Goal: Transaction & Acquisition: Obtain resource

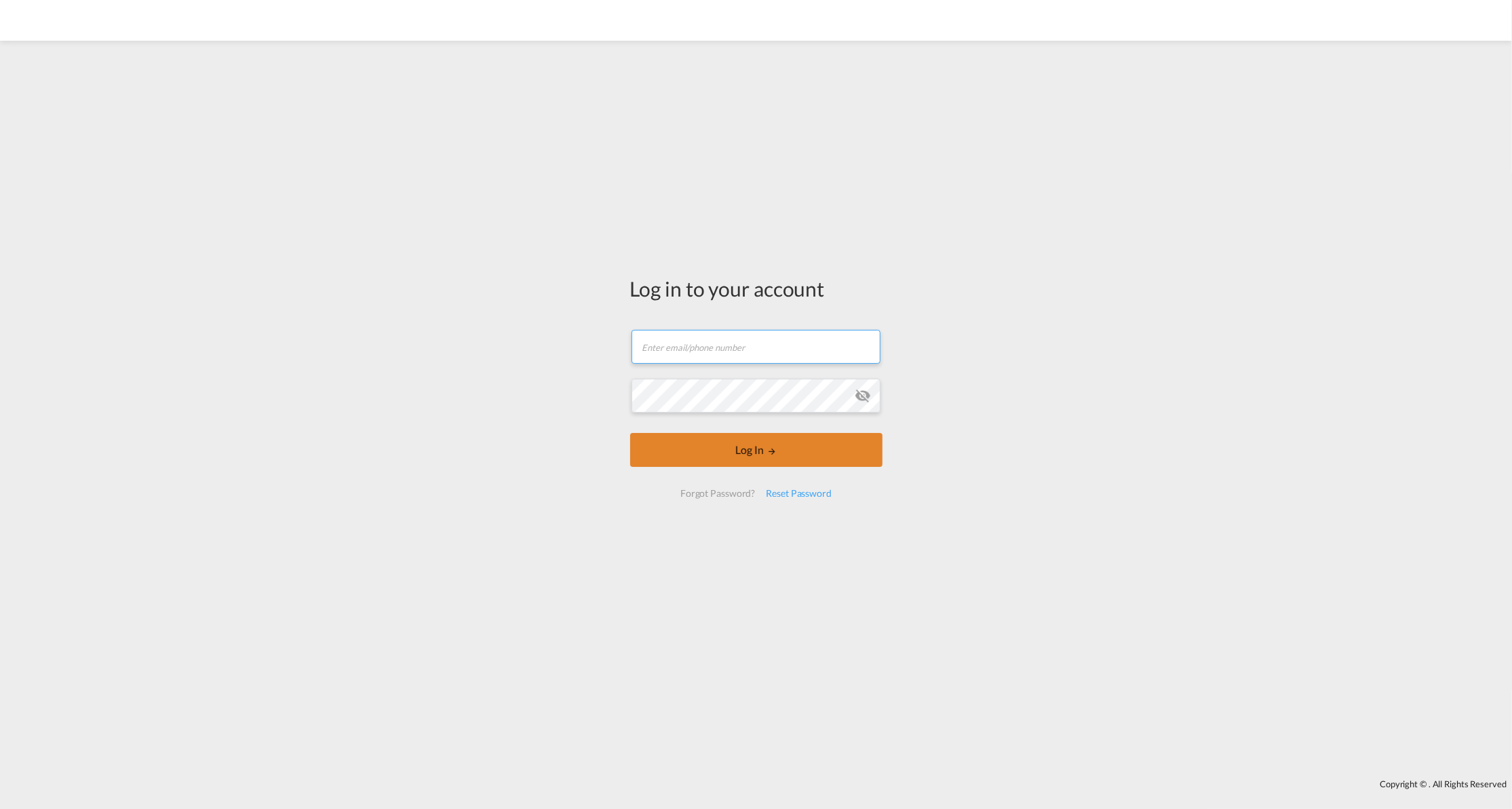
type input "[EMAIL_ADDRESS][DOMAIN_NAME]"
click at [691, 457] on button "Log In" at bounding box center [756, 450] width 252 height 34
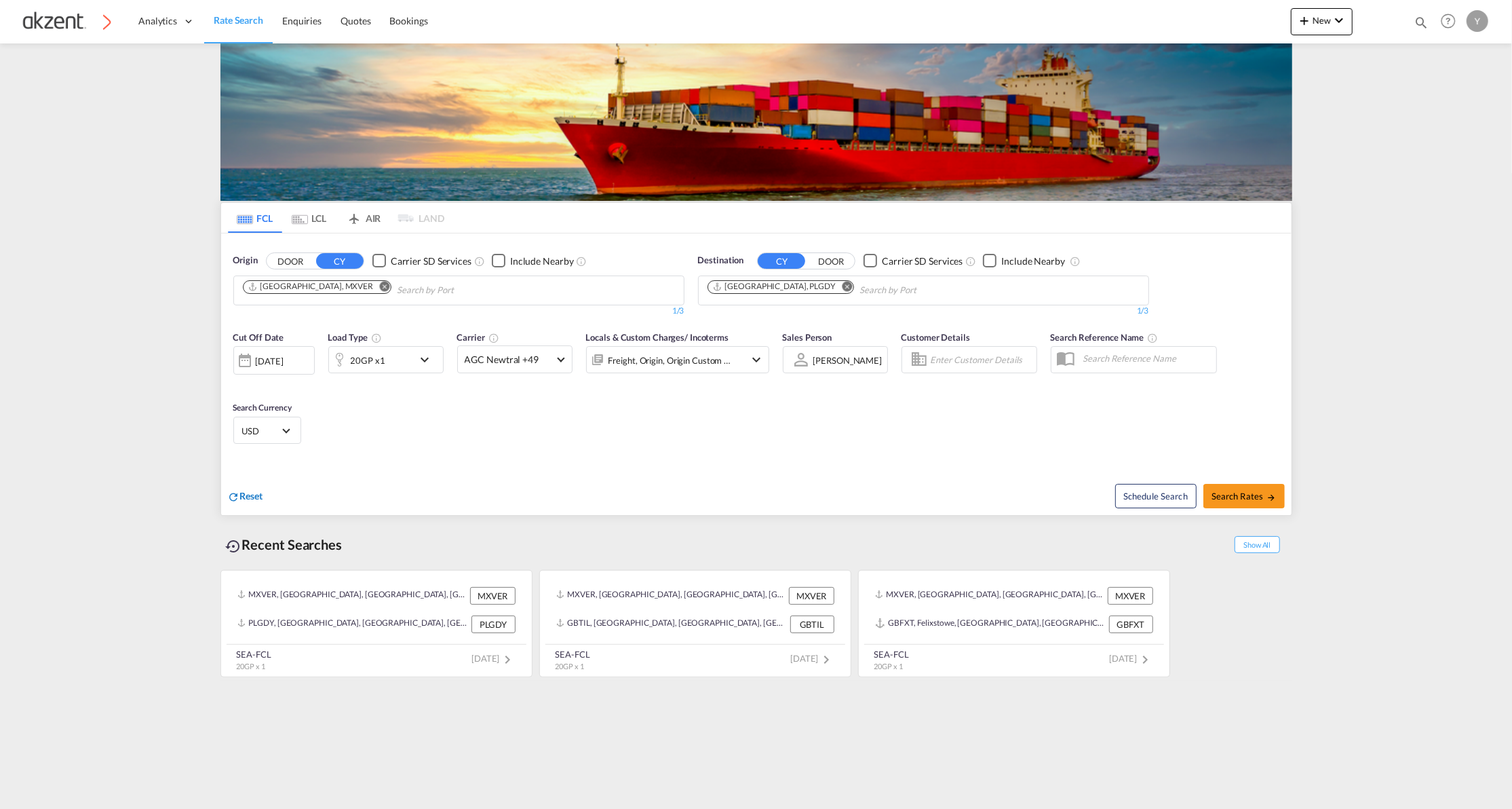
click at [245, 495] on span "Reset" at bounding box center [252, 496] width 23 height 12
click at [318, 294] on input "Chips input." at bounding box center [307, 290] width 129 height 21
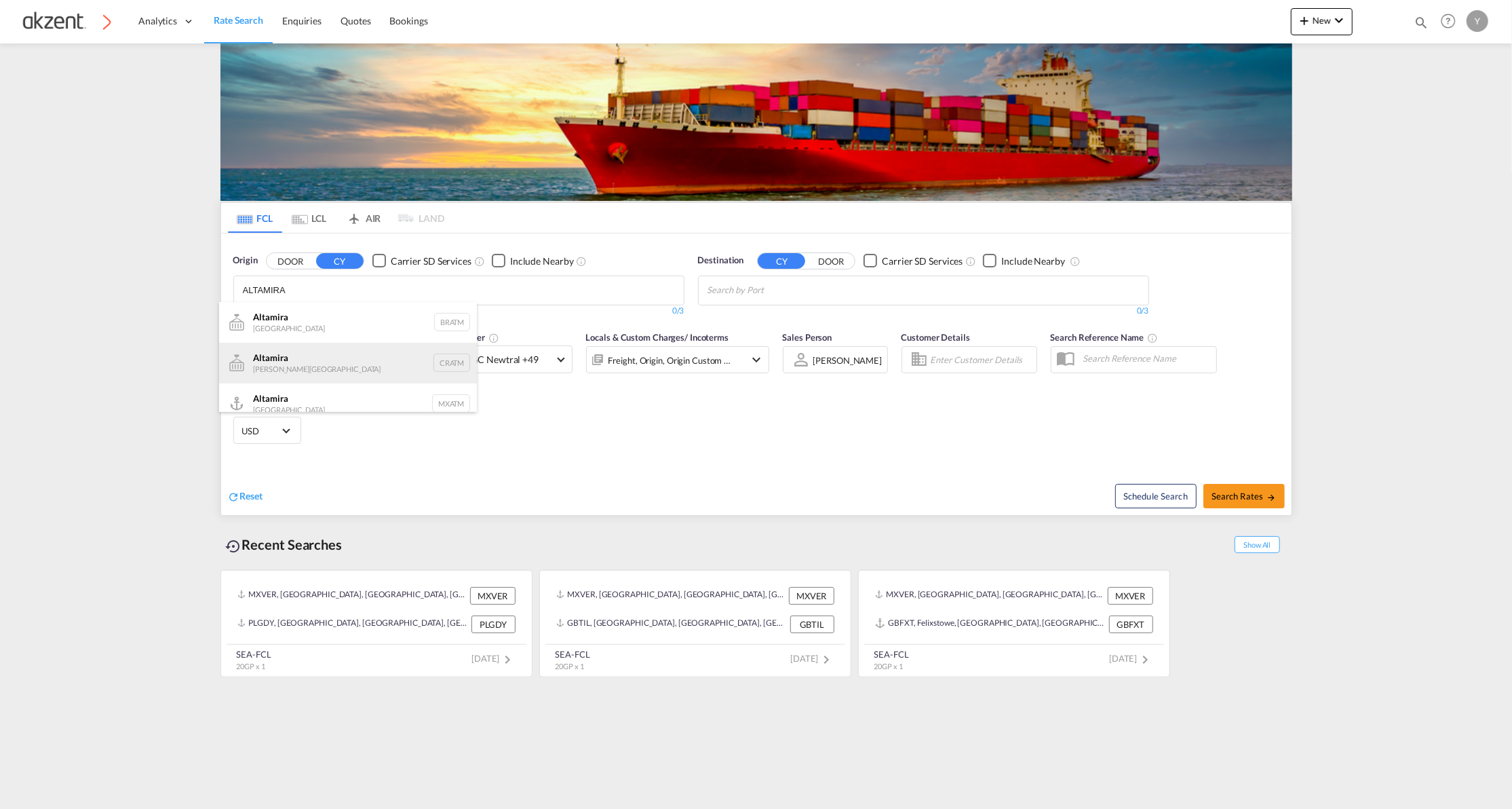
scroll to position [12, 0]
type input "ALTAMIRA"
click at [362, 389] on div "Altamira Mexico MXATM" at bounding box center [348, 392] width 258 height 41
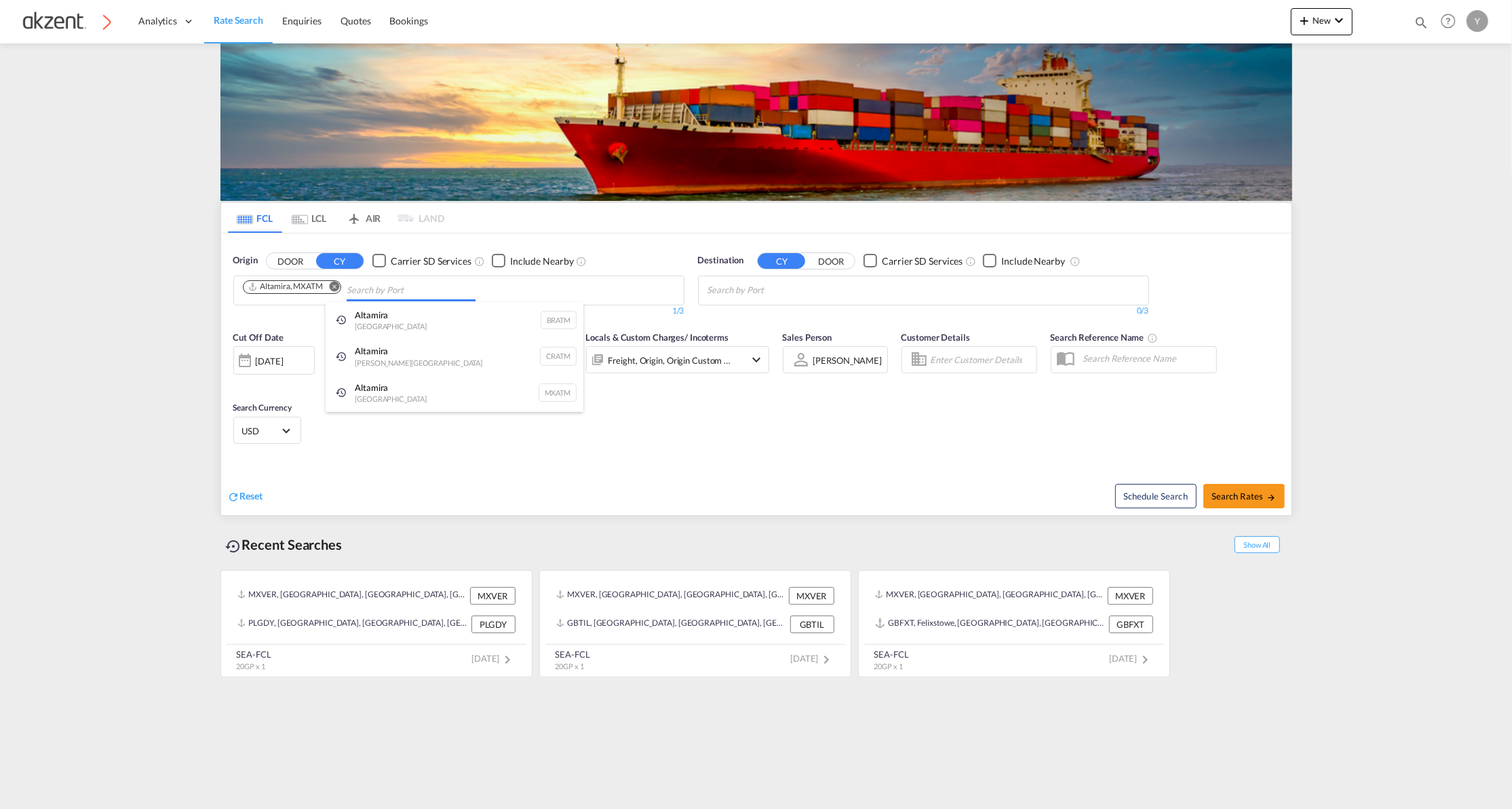
scroll to position [0, 0]
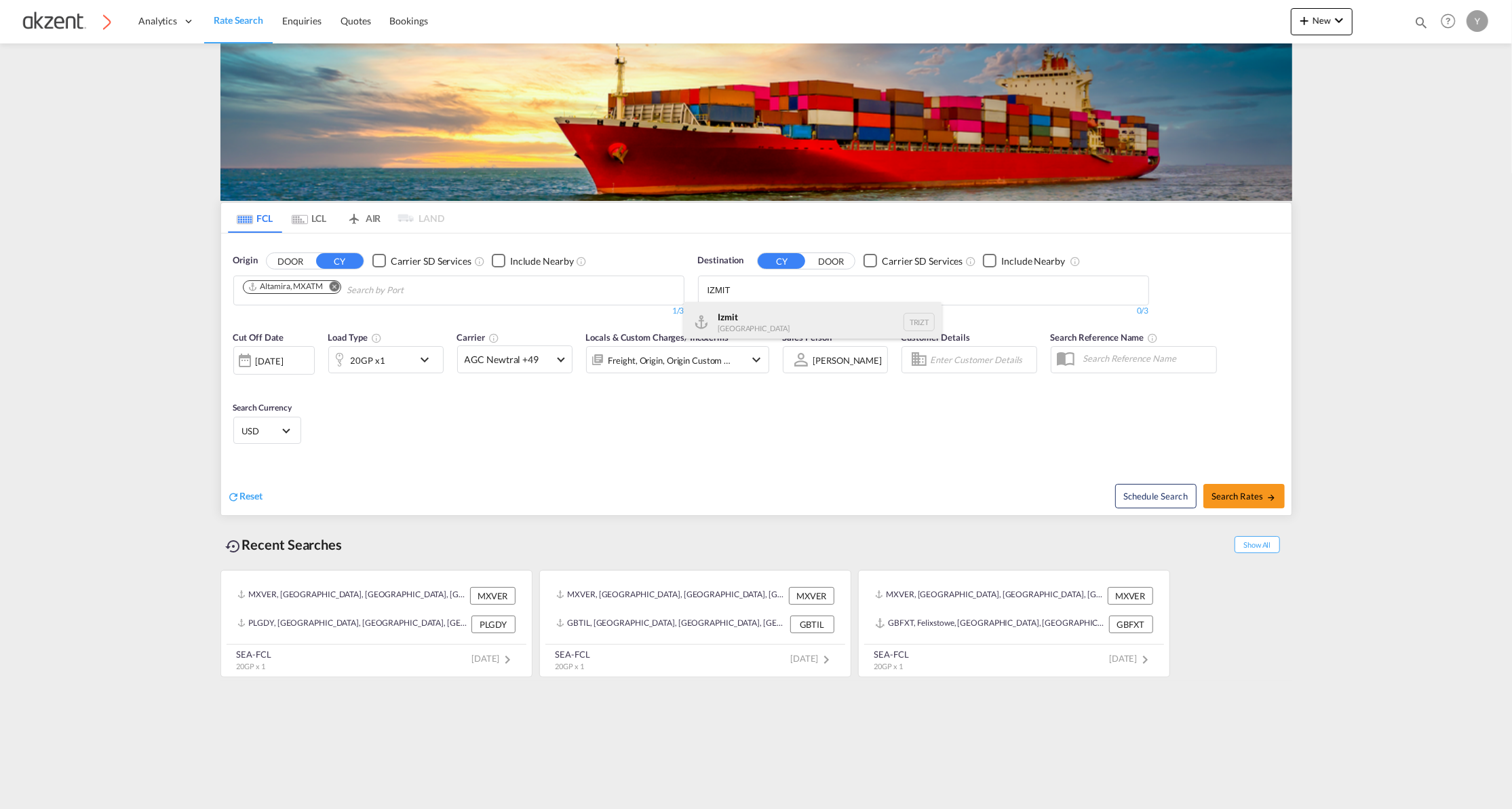
type input "IZMIT"
click at [761, 315] on div "Izmit [GEOGRAPHIC_DATA] TRIZT" at bounding box center [813, 322] width 258 height 41
click at [389, 358] on div "20GP x1" at bounding box center [371, 359] width 84 height 27
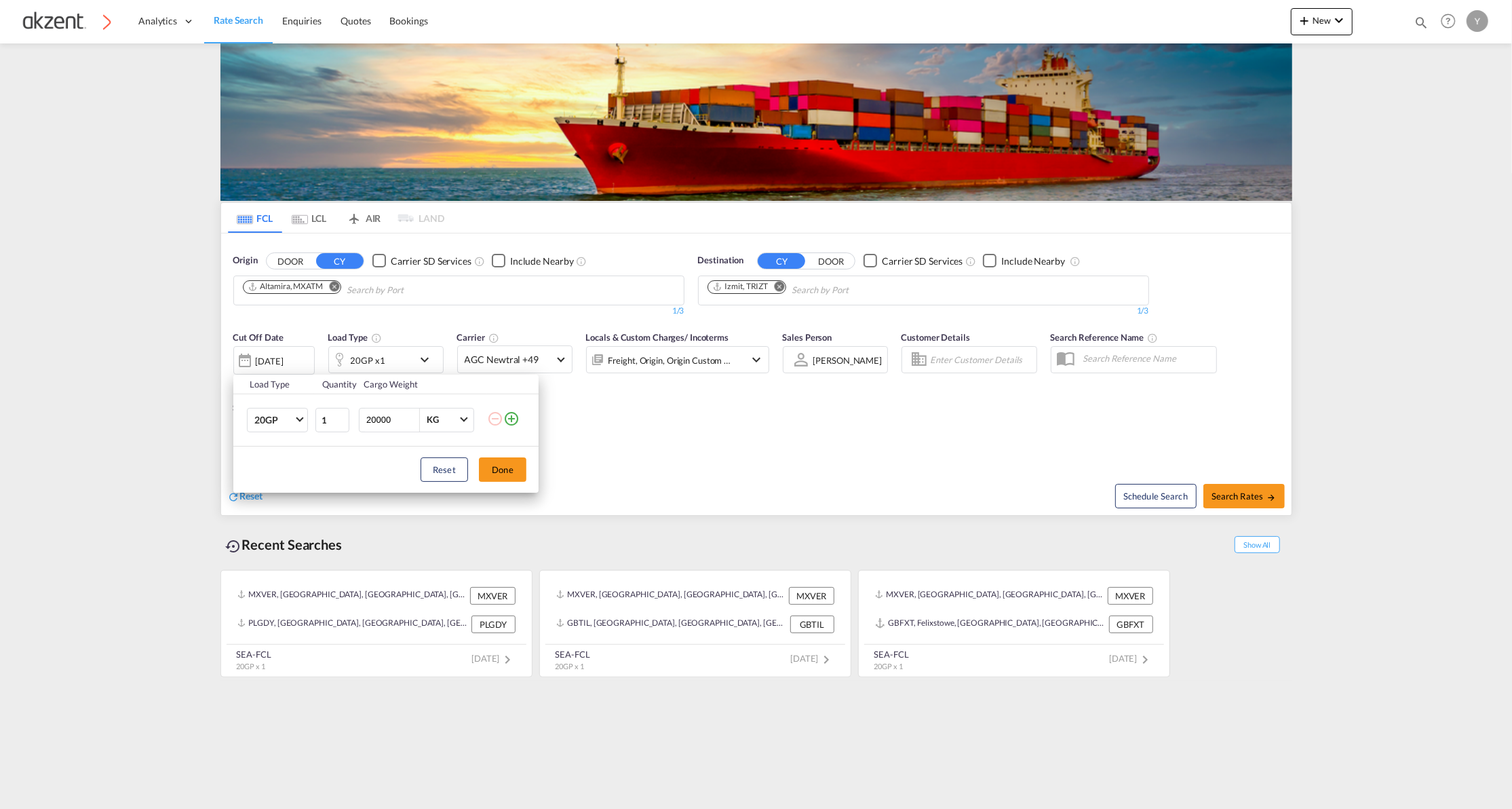
click at [372, 414] on input "20000" at bounding box center [392, 419] width 54 height 23
type input "26000"
click at [514, 466] on button "Done" at bounding box center [502, 469] width 48 height 24
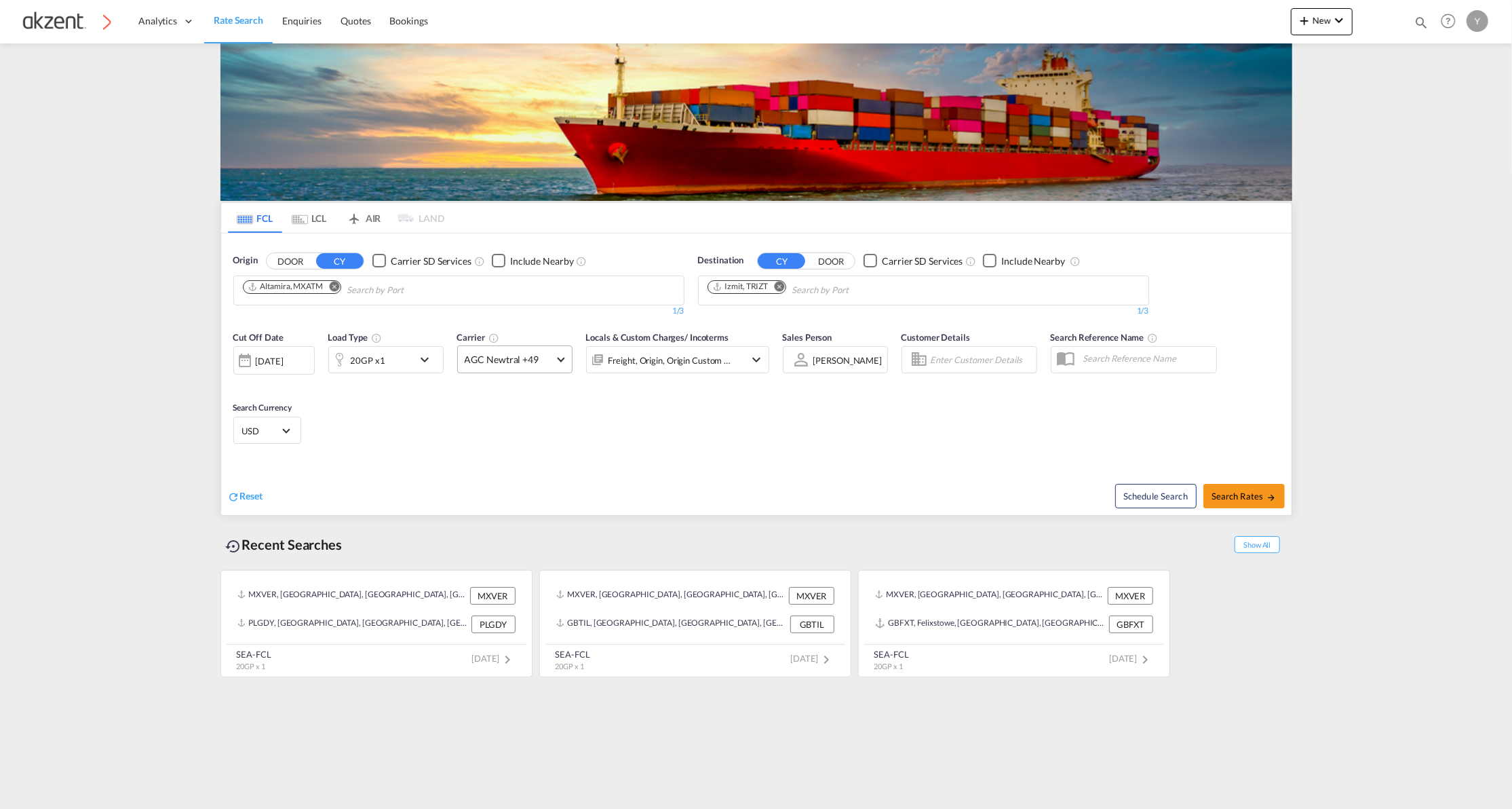
click at [533, 367] on md-select-value "AGC Newtral +49" at bounding box center [515, 359] width 114 height 26
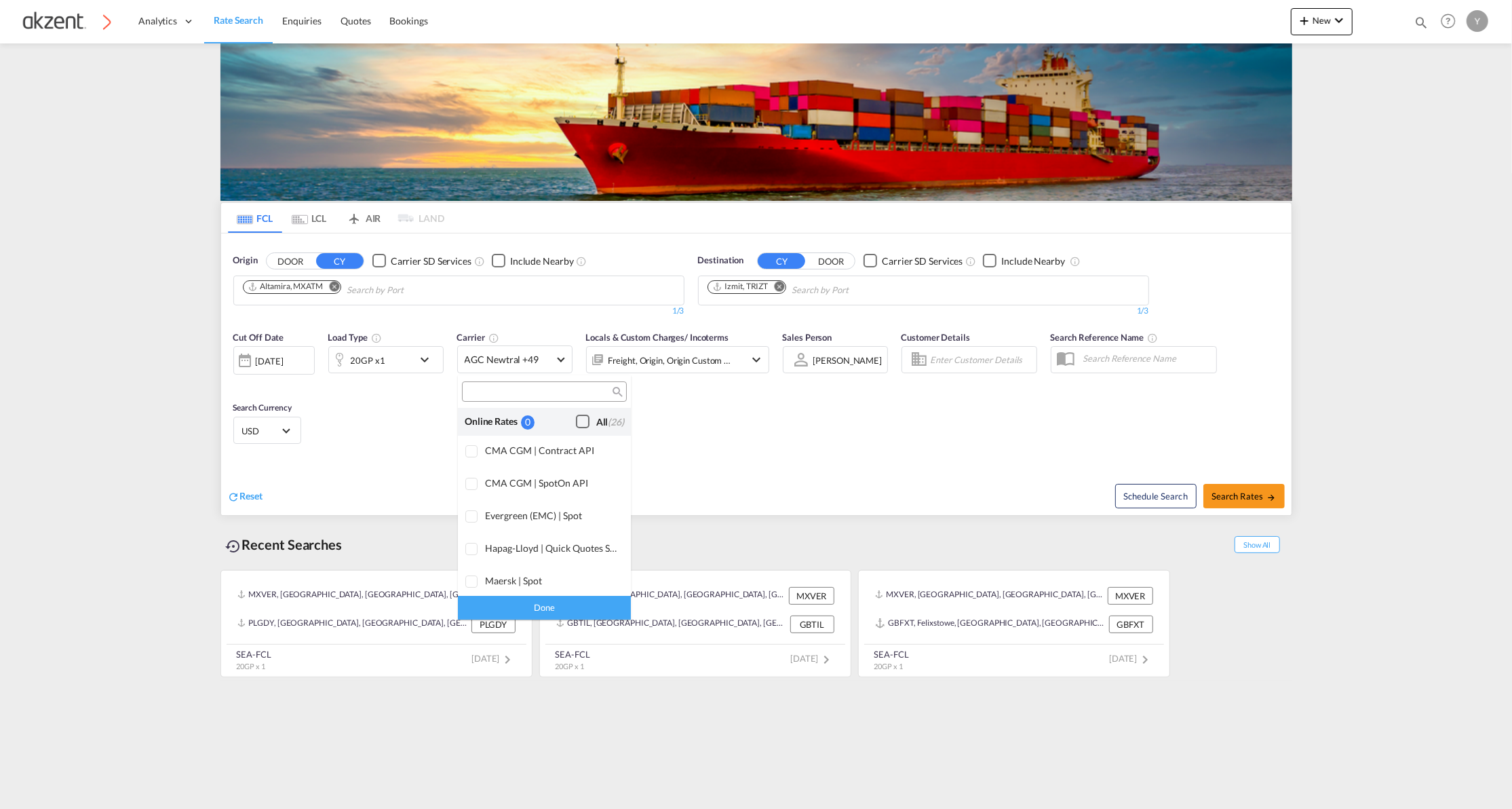
click at [576, 424] on div "Checkbox No Ink" at bounding box center [583, 421] width 14 height 14
click at [725, 448] on md-backdrop at bounding box center [756, 404] width 1512 height 809
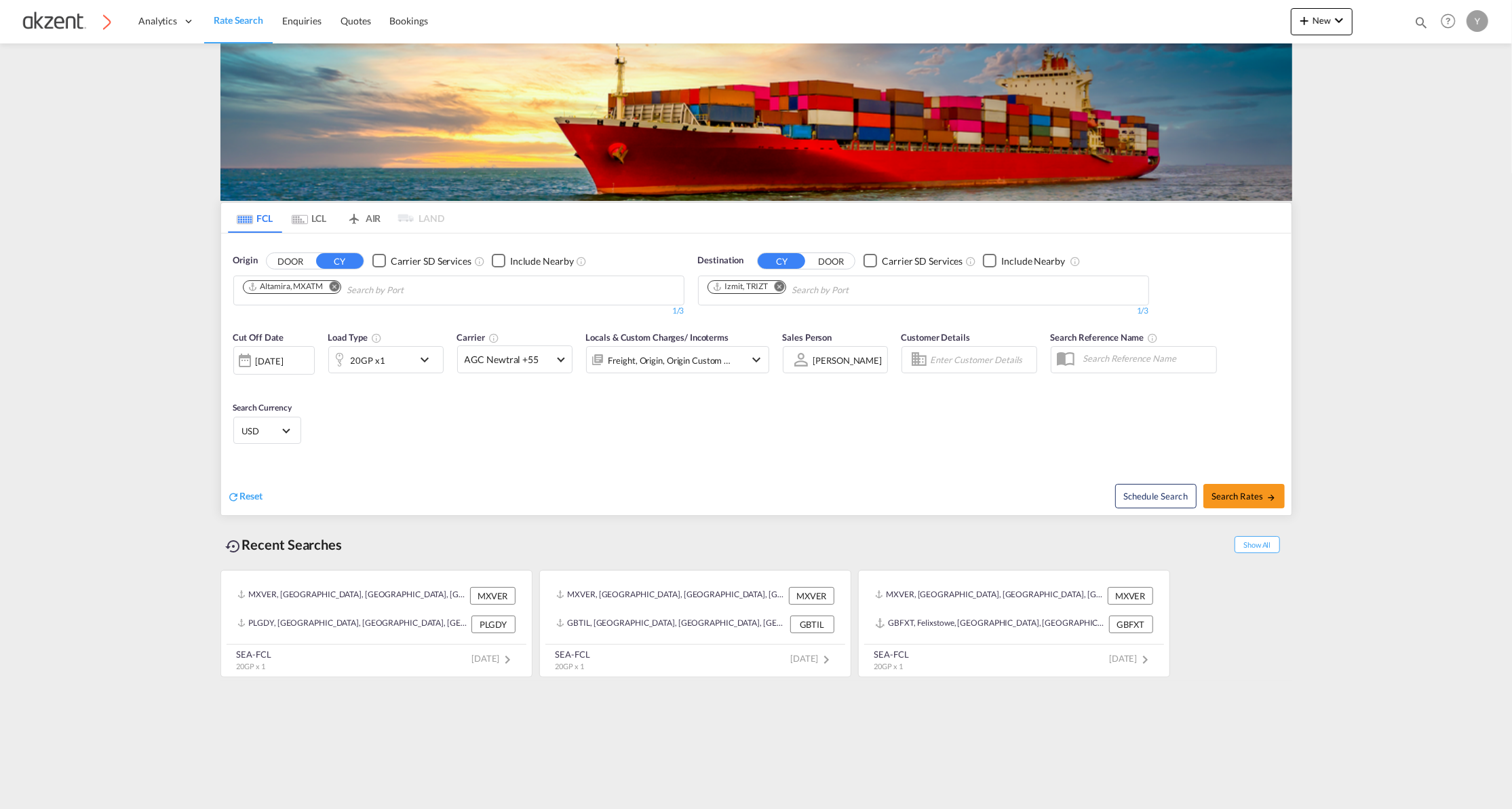
click at [997, 369] on input "Enter Customer Details" at bounding box center [981, 359] width 102 height 20
click at [1089, 362] on input "text" at bounding box center [1147, 358] width 140 height 20
click at [1183, 359] on input "PROSPECTO-" at bounding box center [1147, 358] width 140 height 20
paste input "ES INTERNATIONAL"
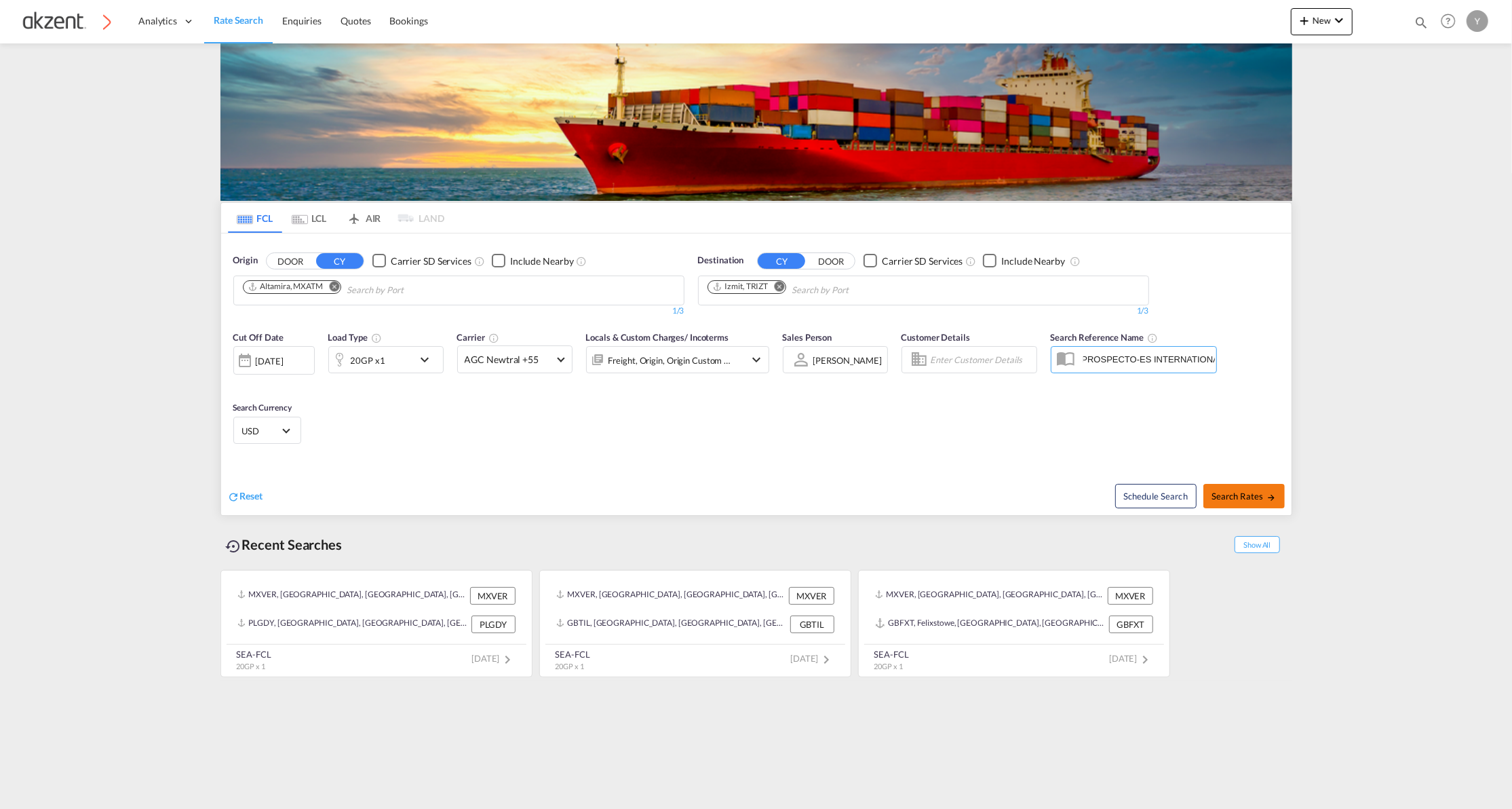
type input "PROSPECTO-ES INTERNATIONAL"
click at [1224, 495] on span "Search Rates" at bounding box center [1244, 496] width 65 height 11
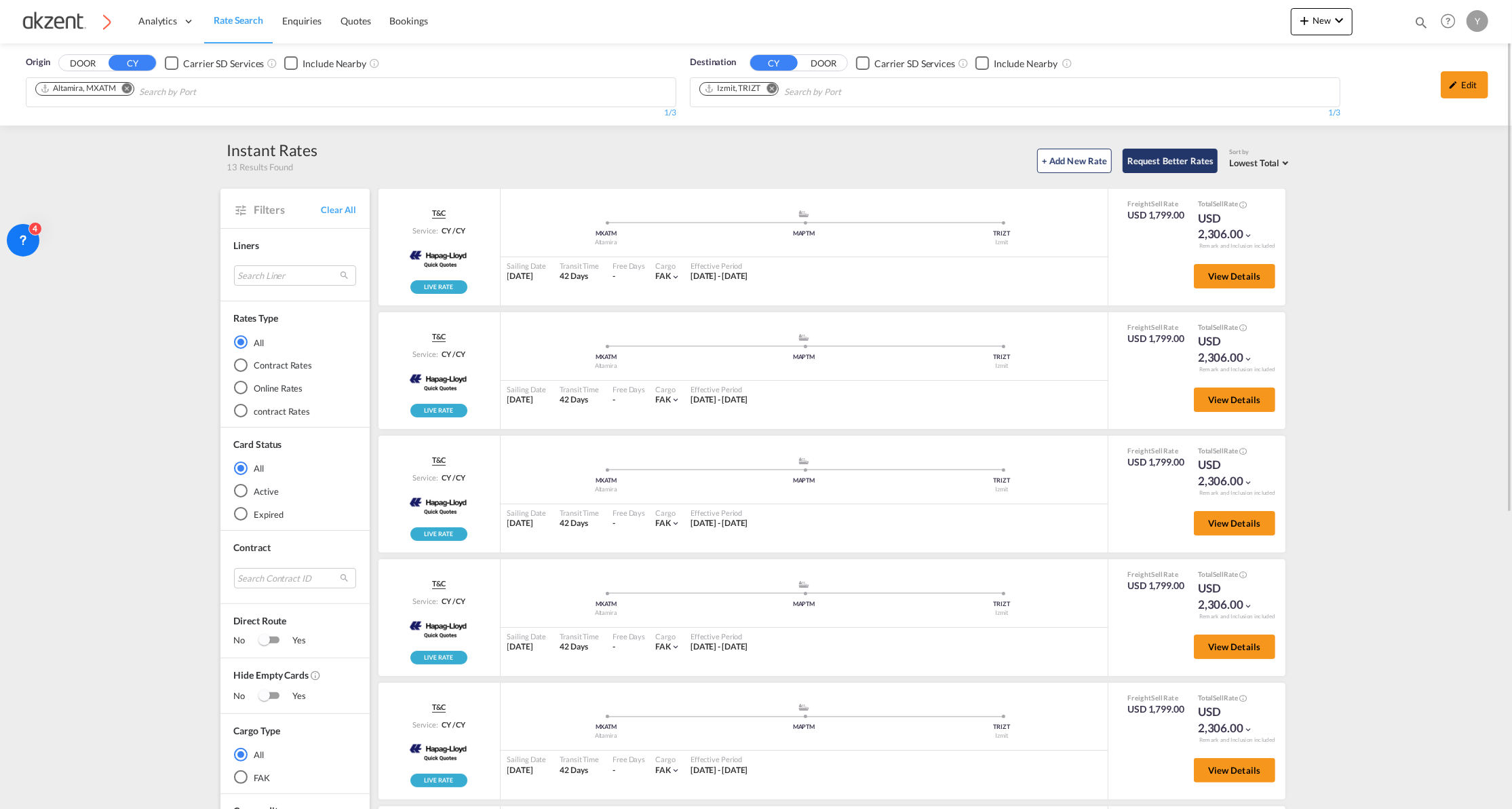
click at [1206, 160] on button "Request Better Rates" at bounding box center [1170, 160] width 95 height 24
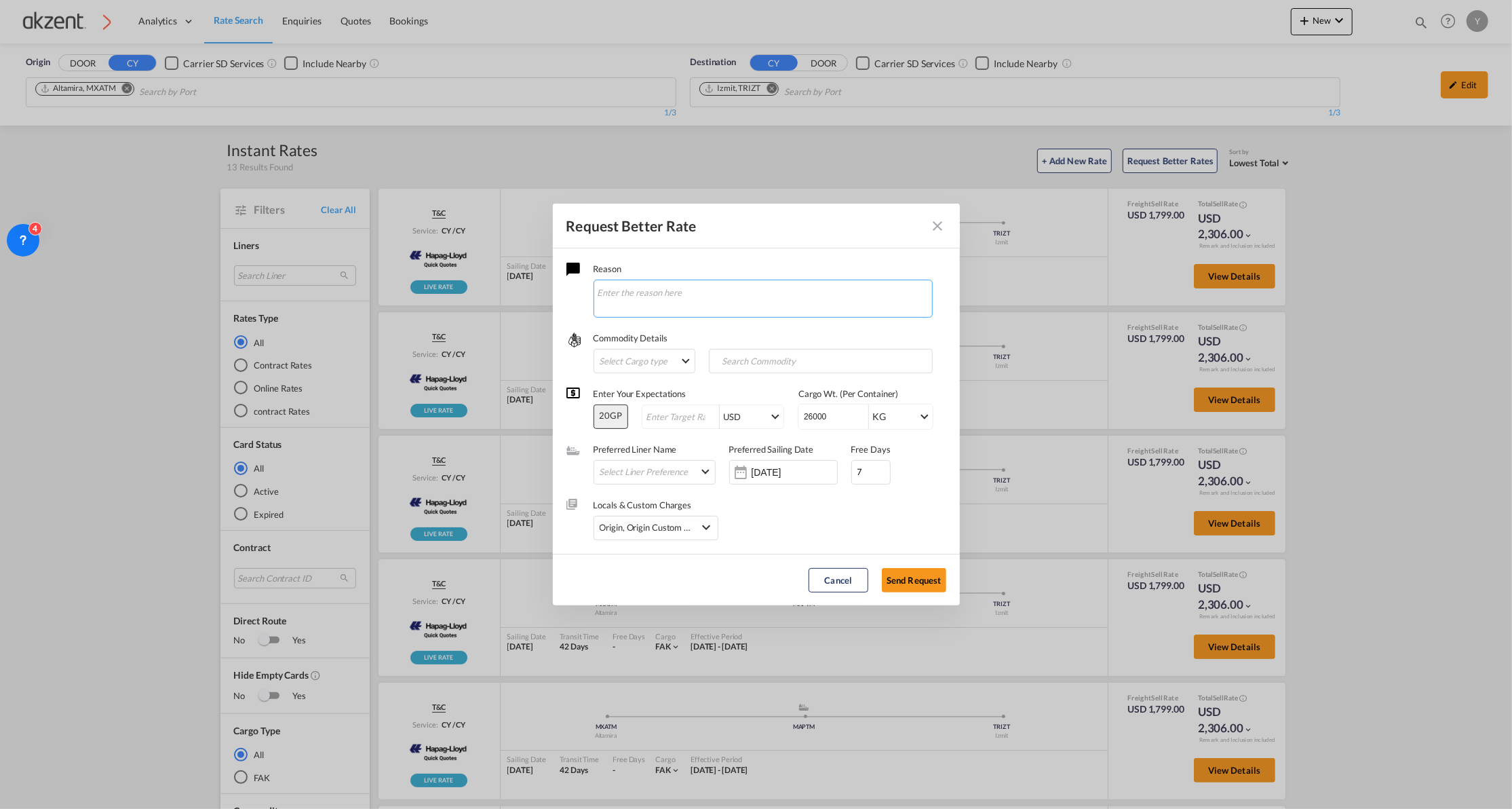
click at [800, 299] on textarea "Request Better Rate ..." at bounding box center [763, 298] width 339 height 38
click at [671, 297] on textarea "Hola" at bounding box center [763, 298] width 339 height 38
paste textarea "Altamira – [PERSON_NAME] / Gebze 10x20dc 25-26 ton / cntr Comm : zinc ingot Hs …"
drag, startPoint x: 687, startPoint y: 317, endPoint x: 681, endPoint y: 385, distance: 68.3
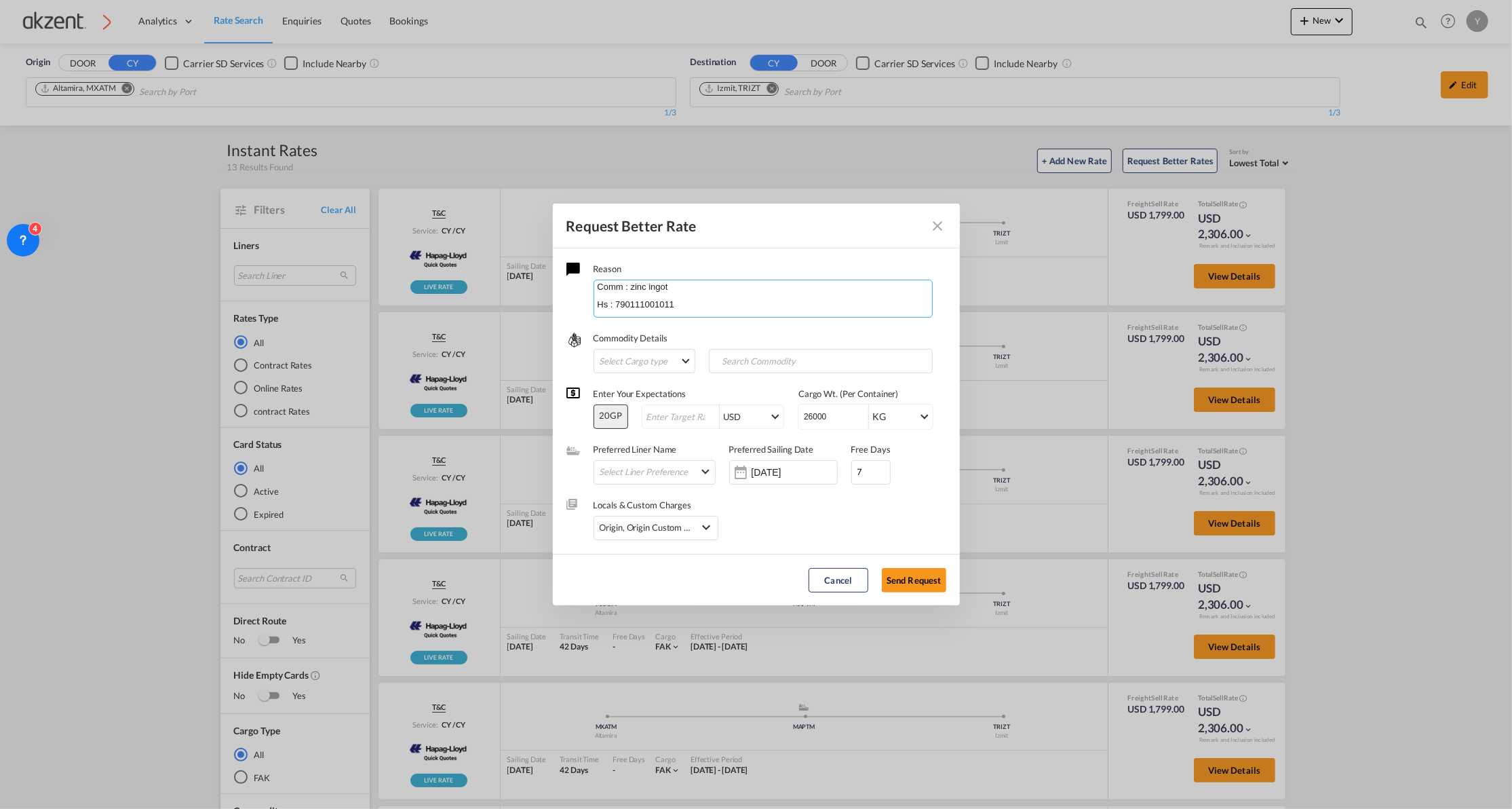
click at [681, 385] on md-dialog-content "Reason Hola favor de revisar costes en base al volumen. Altamira – Izmit / Gebz…" at bounding box center [756, 401] width 407 height 306
click at [692, 314] on div "Request Better Rate ..." at bounding box center [763, 317] width 339 height 7
click at [750, 312] on textarea "Hola favor de revisar costes en base al volumen. Altamira – Izmit / Gebze 10x20…" at bounding box center [763, 298] width 339 height 38
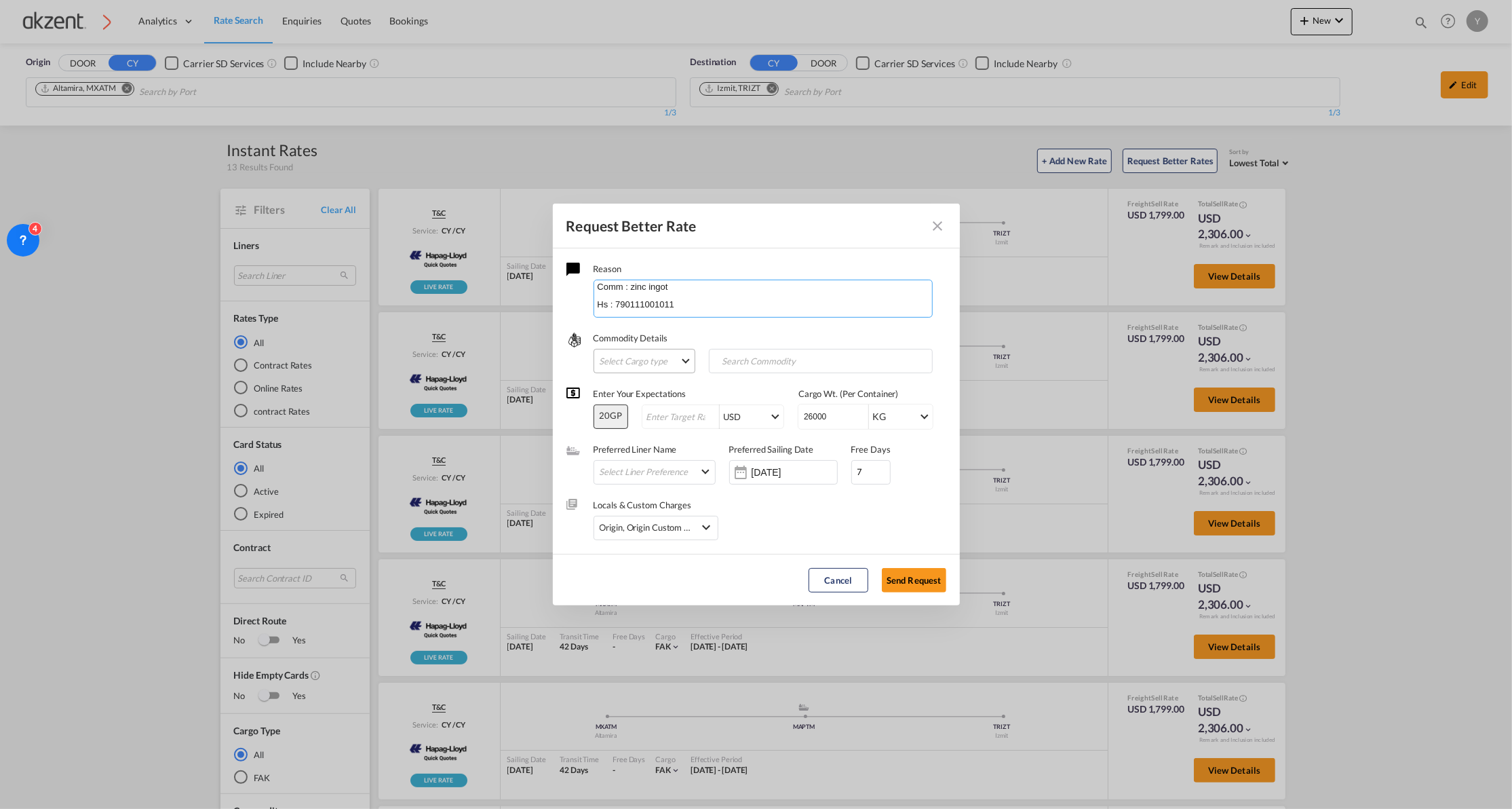
type textarea "Hola favor de revisar costes en base al volumen, el POD puede ser cualquier de …"
click at [669, 359] on md-select "Select Cargo type FAK GCR GDSM General Cargo Hazardous Cargo Ambient Foodstuff …" at bounding box center [644, 360] width 102 height 24
click at [669, 359] on md-option "FAK" at bounding box center [651, 360] width 121 height 33
click at [780, 359] on input "Search Commodity" at bounding box center [780, 361] width 134 height 21
click at [755, 363] on input "Chips input." at bounding box center [780, 361] width 134 height 21
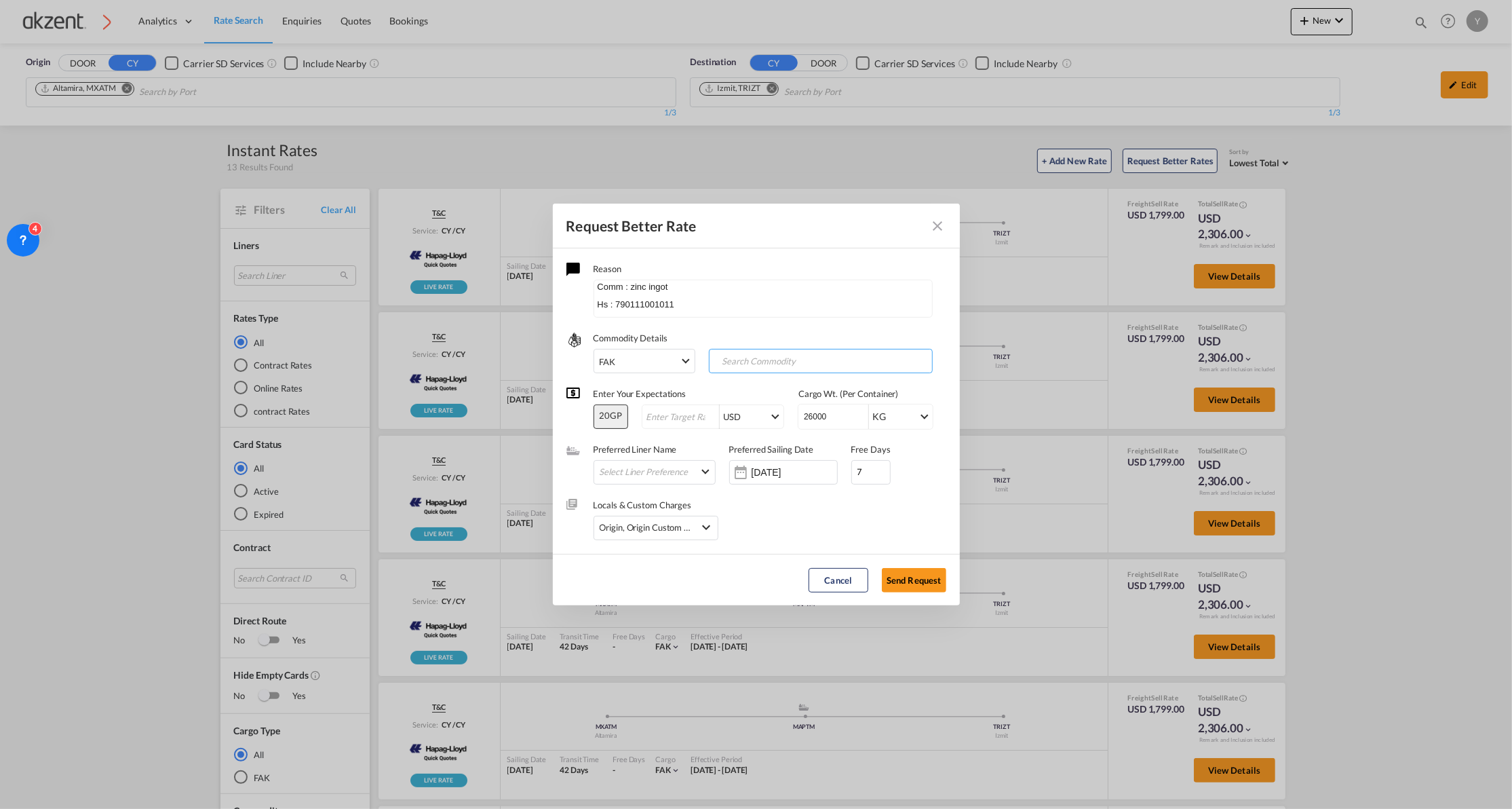
paste input "zinc ingot"
type input "zinc ingot"
click at [647, 418] on input "Request Better Rate ..." at bounding box center [682, 417] width 75 height 10
type input "1"
click at [759, 536] on div "Locals & Custom Charges Origin, Origin Custom +1 Origin Charges Origin Customs …" at bounding box center [756, 512] width 380 height 55
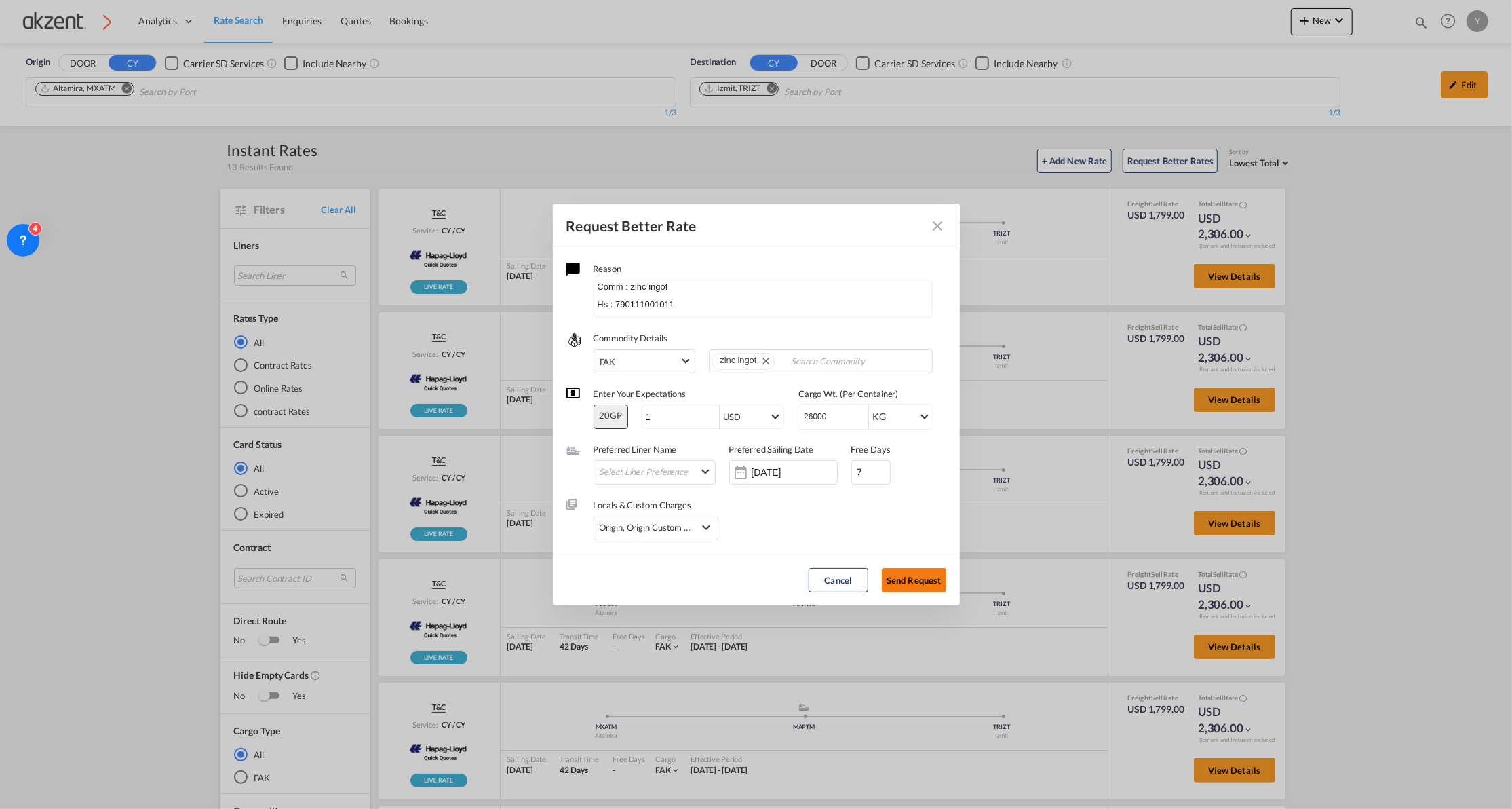
click at [894, 571] on button "Send Request" at bounding box center [914, 580] width 64 height 24
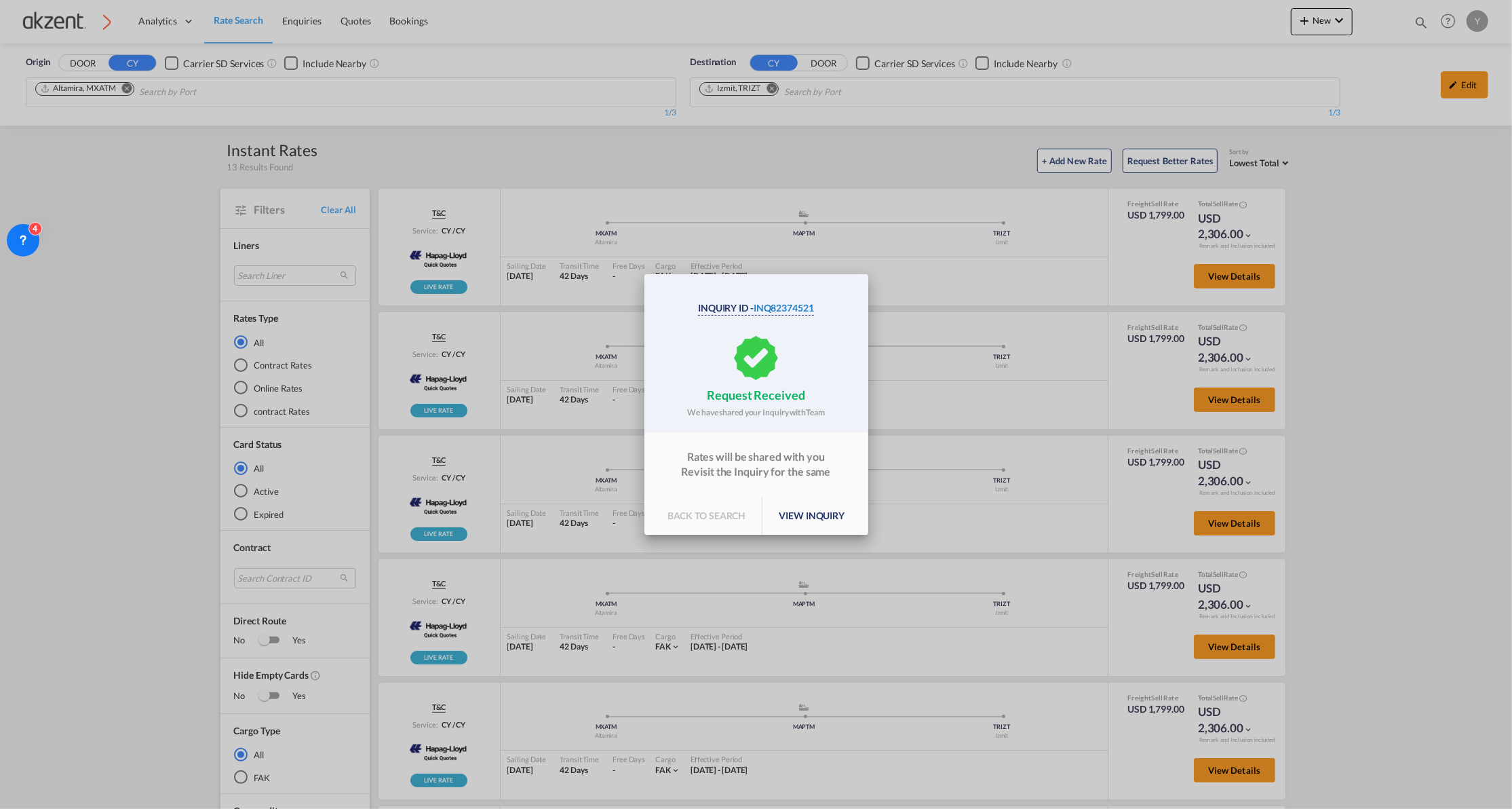
click at [788, 306] on span "INQ82374521" at bounding box center [784, 308] width 60 height 12
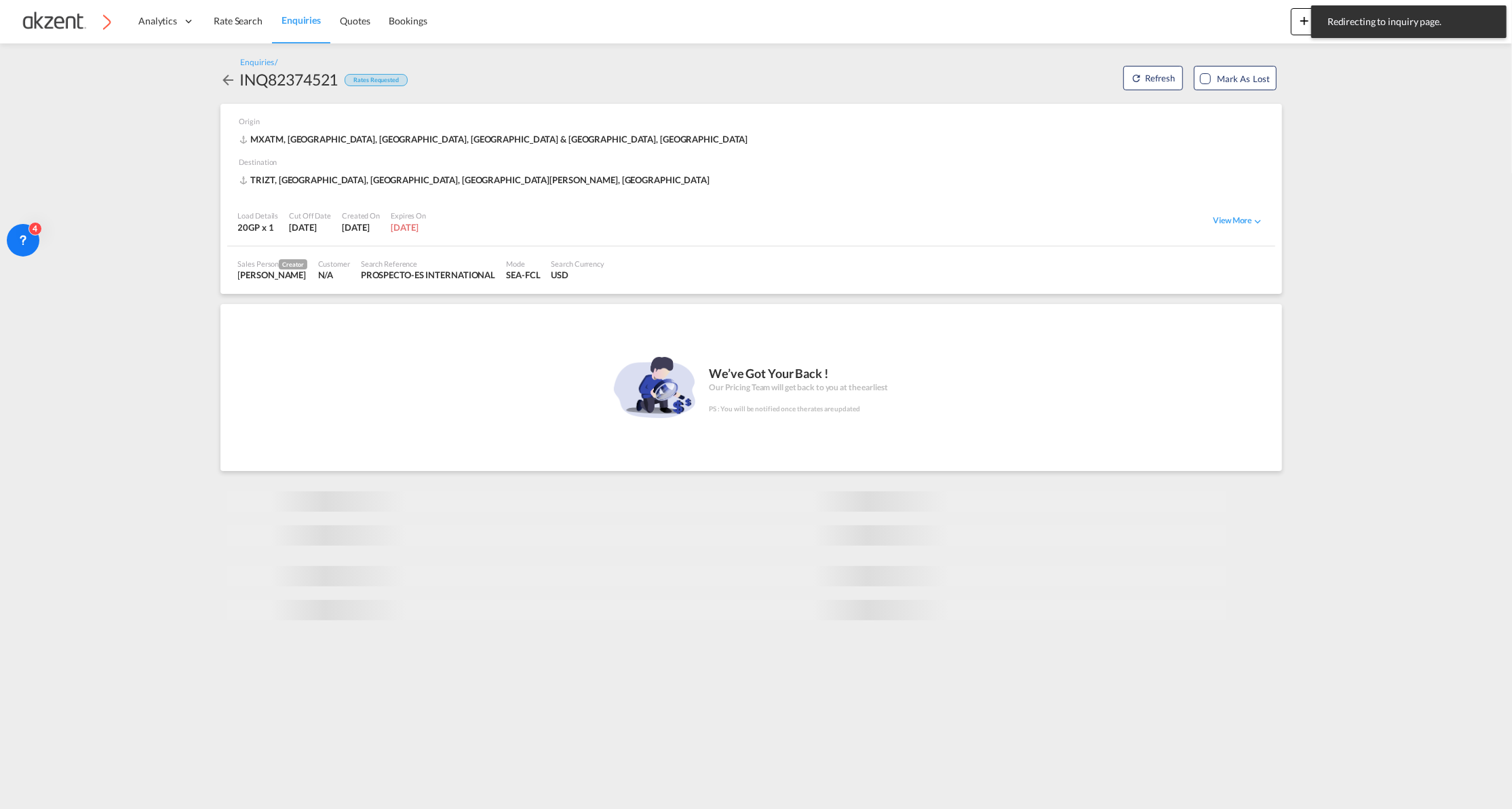
click at [267, 77] on div "INQ82374521" at bounding box center [290, 79] width 98 height 21
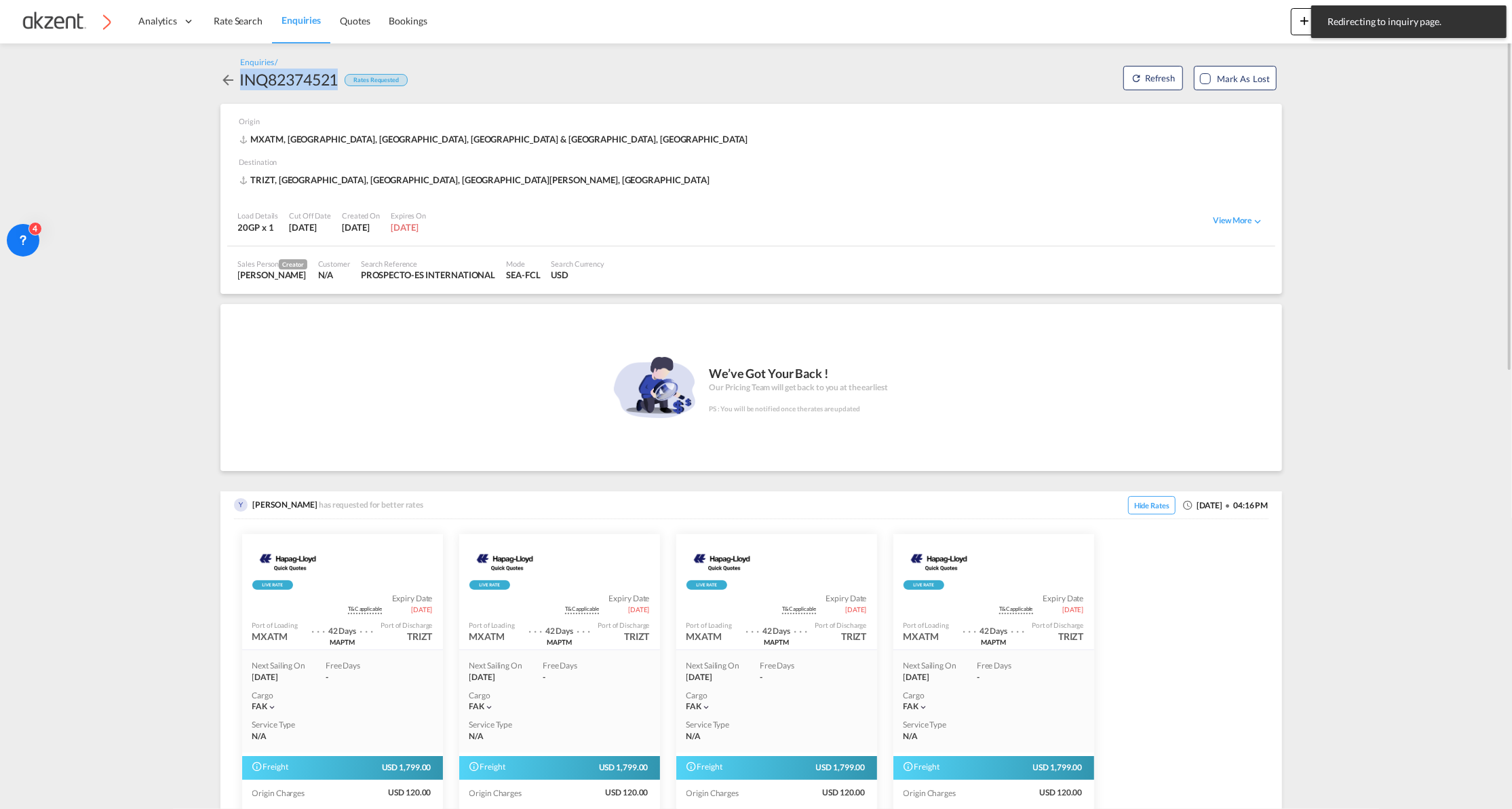
copy div "INQ82374521"
